Goal: Understand process/instructions: Learn how to perform a task or action

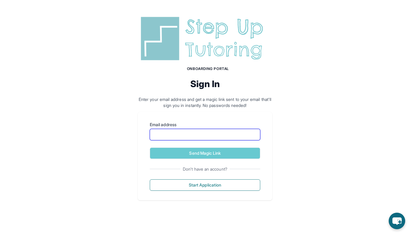
click at [230, 137] on input "Email address" at bounding box center [205, 134] width 110 height 11
type input "**********"
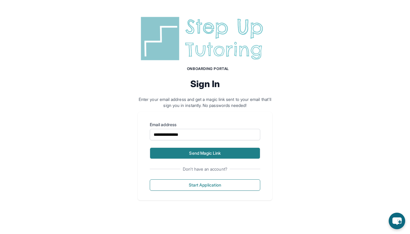
click at [225, 152] on button "Send Magic Link" at bounding box center [205, 152] width 110 height 11
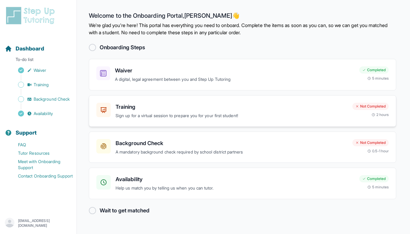
click at [222, 103] on h3 "Training" at bounding box center [232, 107] width 232 height 8
